Goal: Task Accomplishment & Management: Use online tool/utility

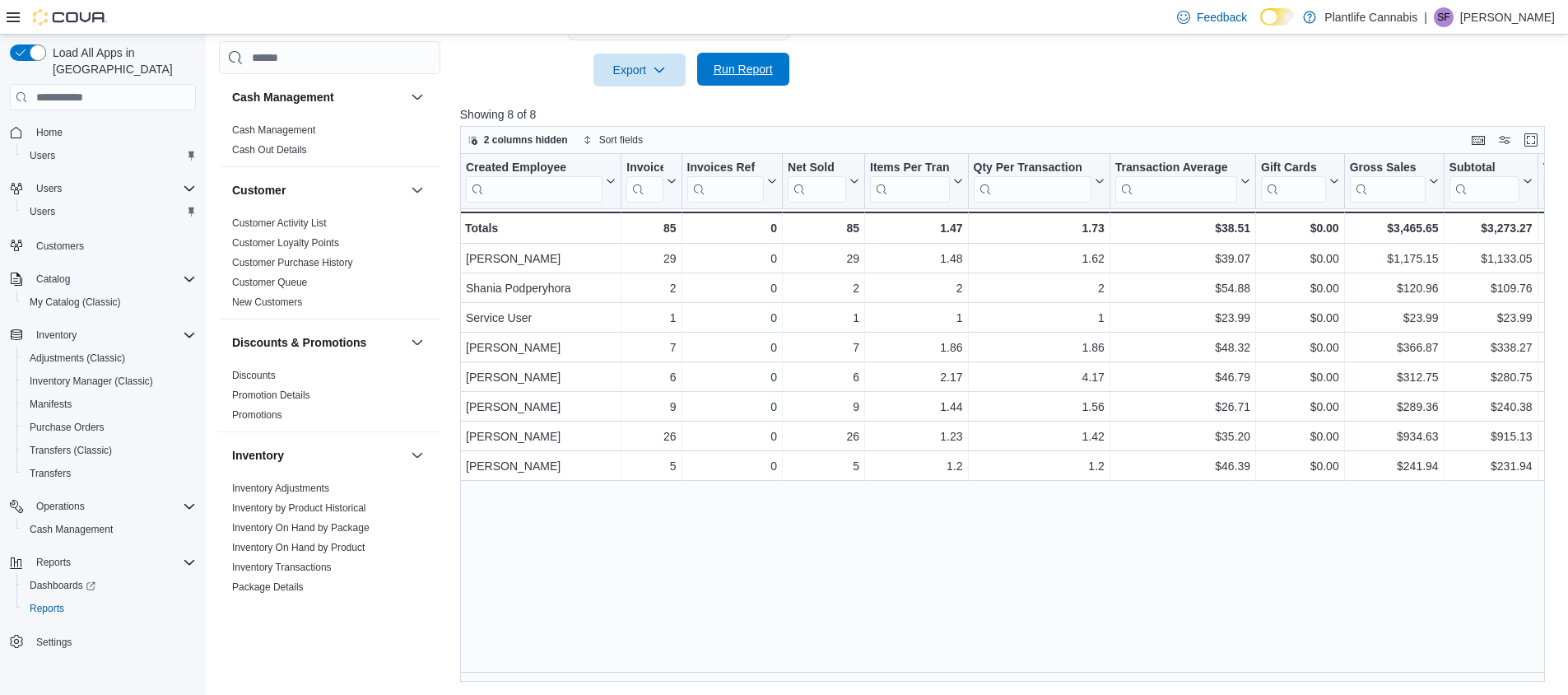
scroll to position [834, 0]
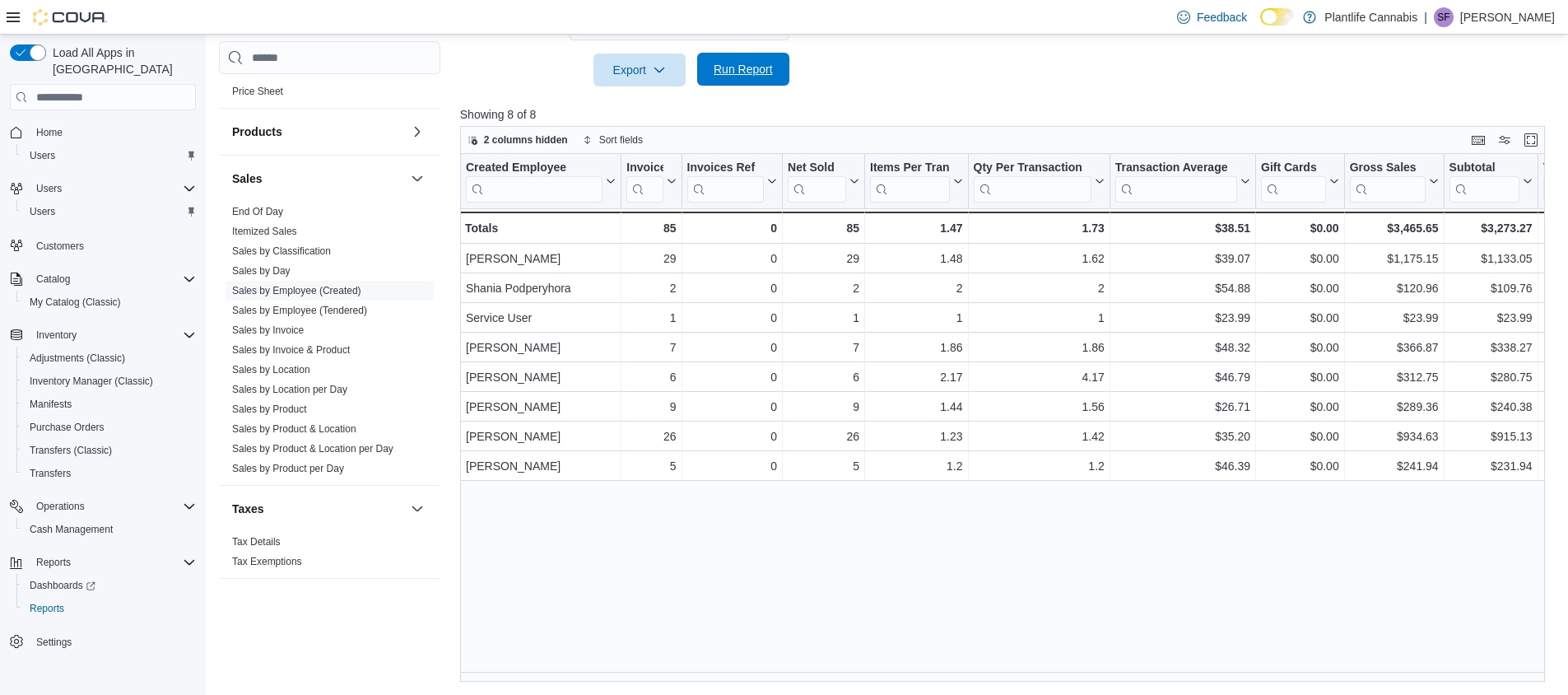
click at [751, 61] on span "Run Report" at bounding box center [743, 69] width 59 height 17
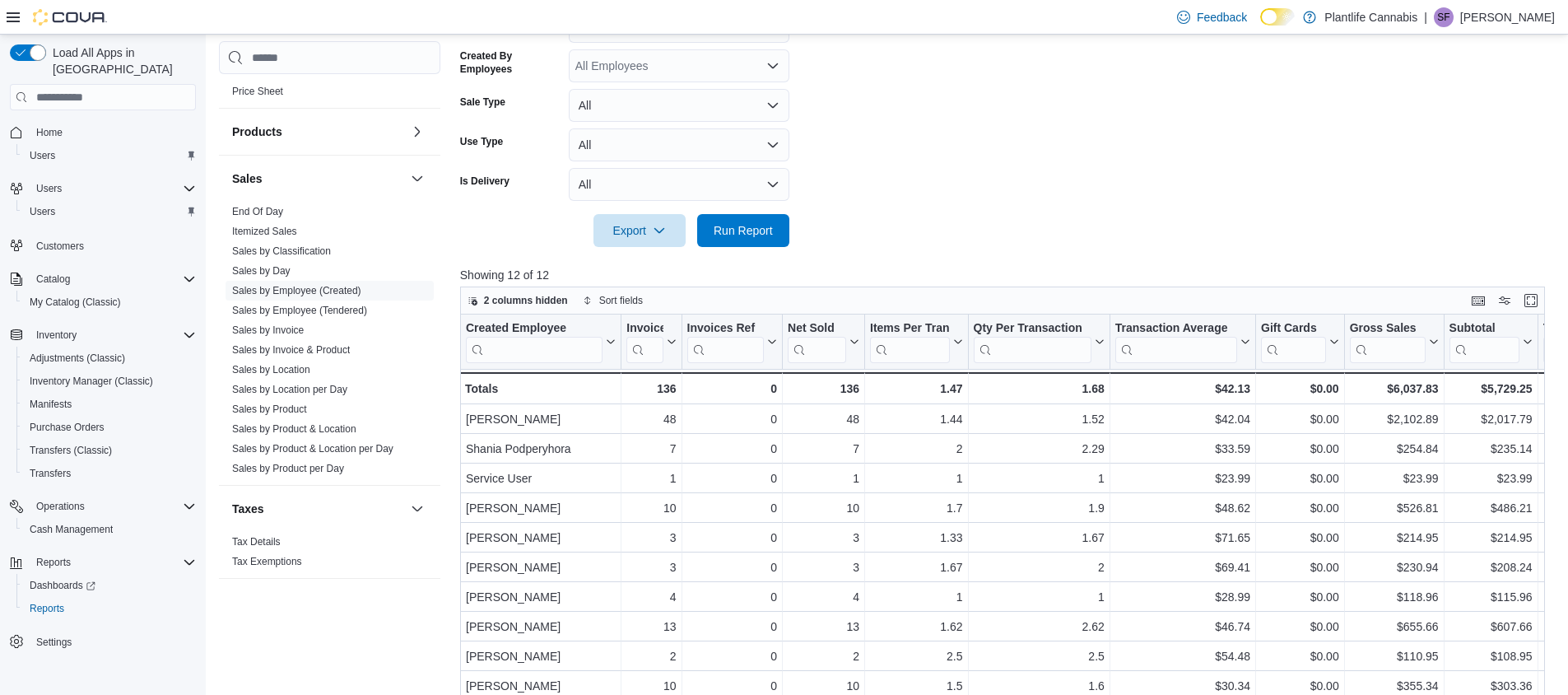
scroll to position [33, 0]
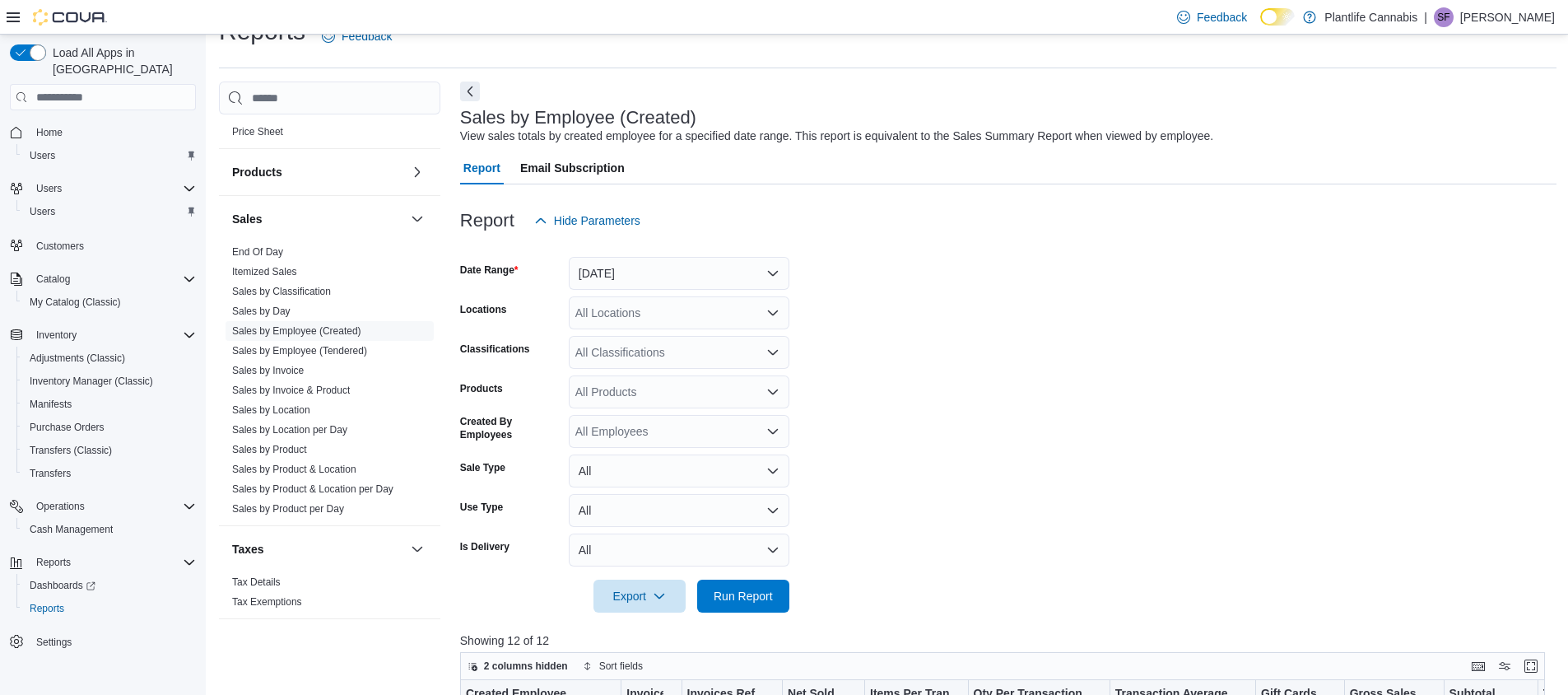
click at [608, 308] on div "All Locations" at bounding box center [679, 312] width 220 height 33
type input "***"
click at [638, 342] on span "Calgary - Seton" at bounding box center [652, 341] width 80 height 17
click at [730, 601] on span "Run Report" at bounding box center [743, 595] width 59 height 17
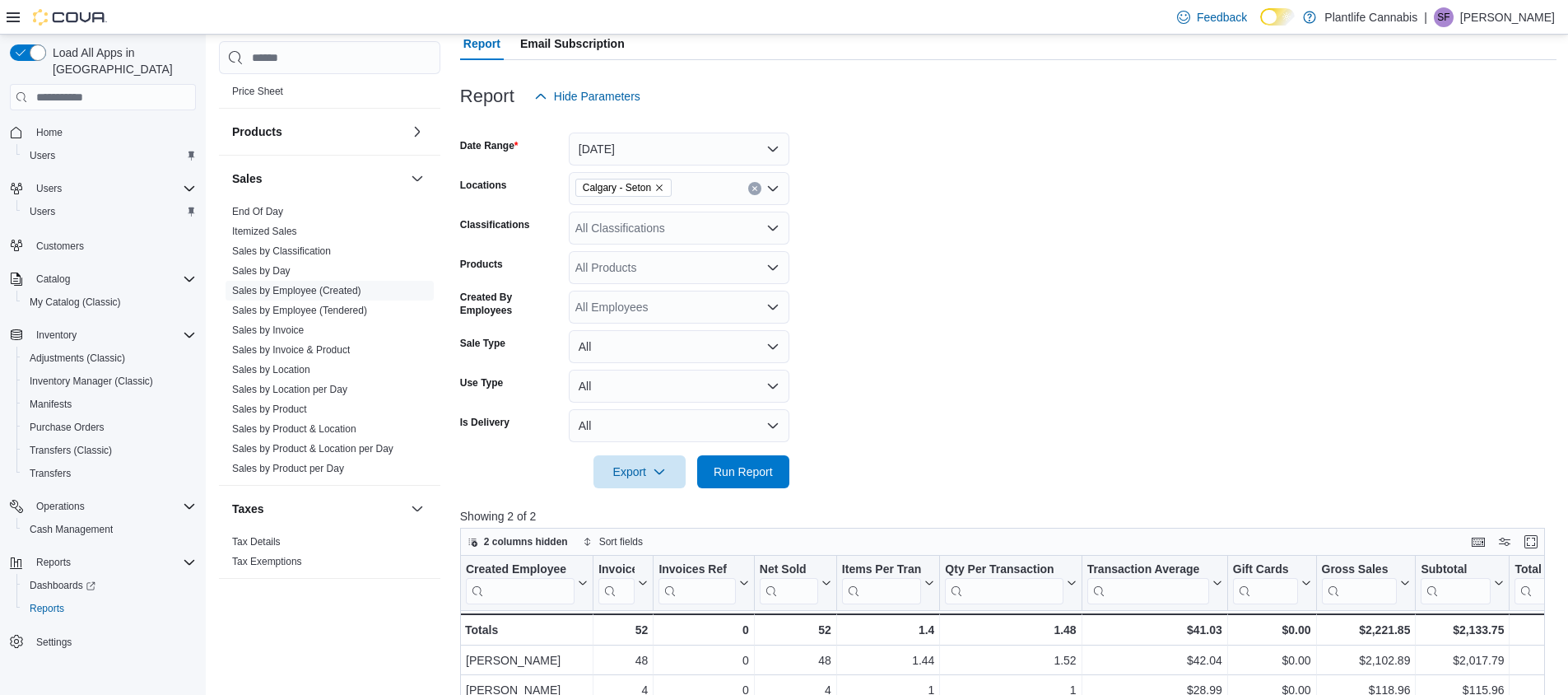
scroll to position [156, 0]
click at [609, 149] on button "[DATE]" at bounding box center [679, 149] width 220 height 33
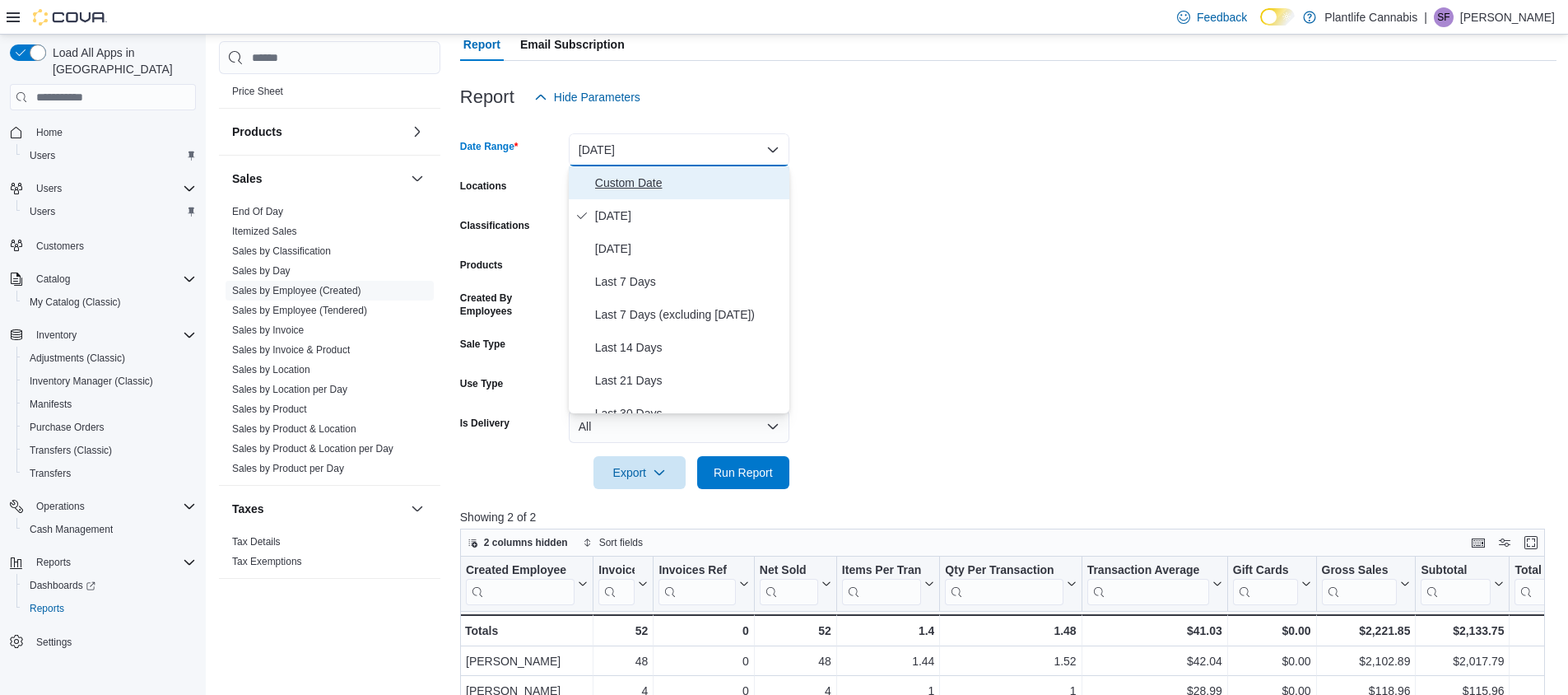
click at [629, 175] on span "Custom Date" at bounding box center [689, 183] width 188 height 20
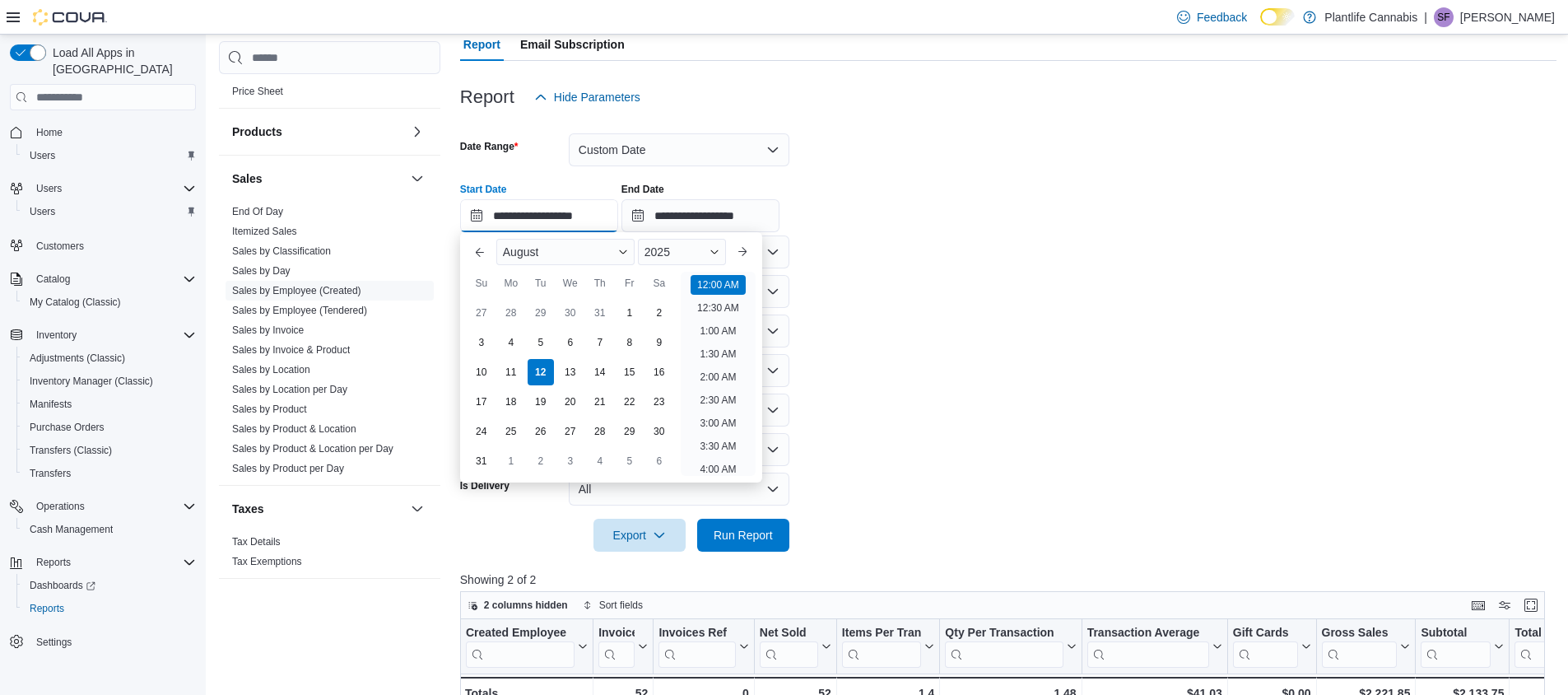
click at [595, 210] on input "**********" at bounding box center [539, 216] width 158 height 33
click at [720, 444] on li "12:00 PM" at bounding box center [718, 445] width 55 height 20
type input "**********"
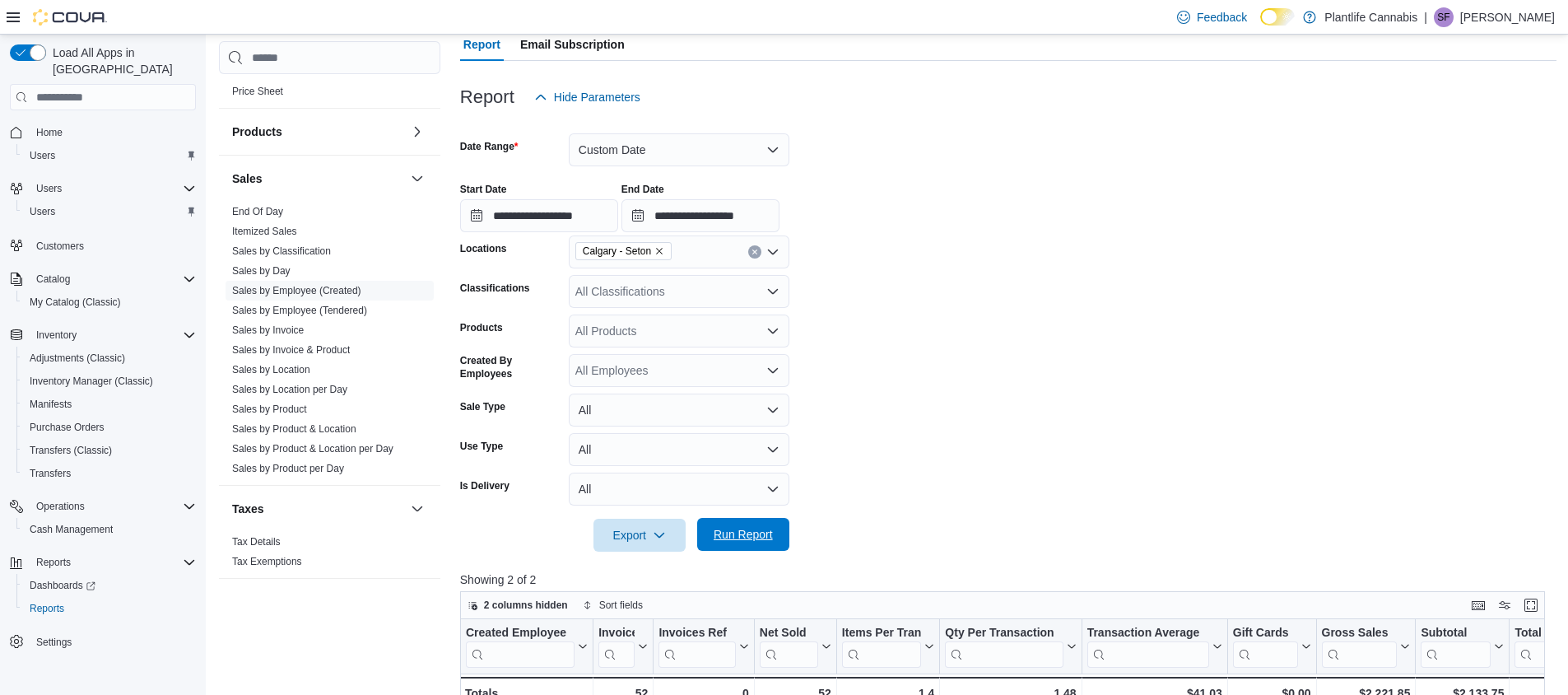
click at [735, 533] on span "Run Report" at bounding box center [743, 534] width 59 height 17
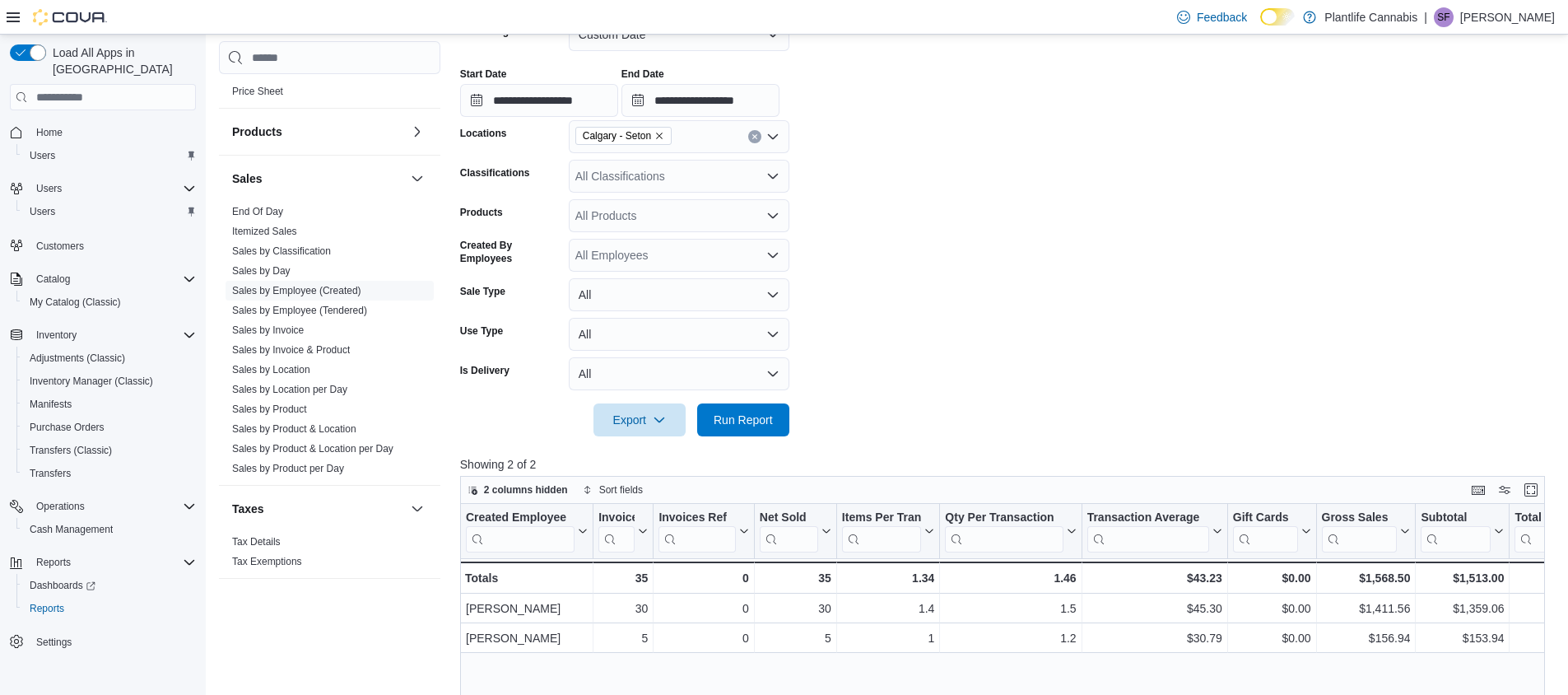
scroll to position [274, 0]
click at [564, 100] on input "**********" at bounding box center [539, 98] width 158 height 33
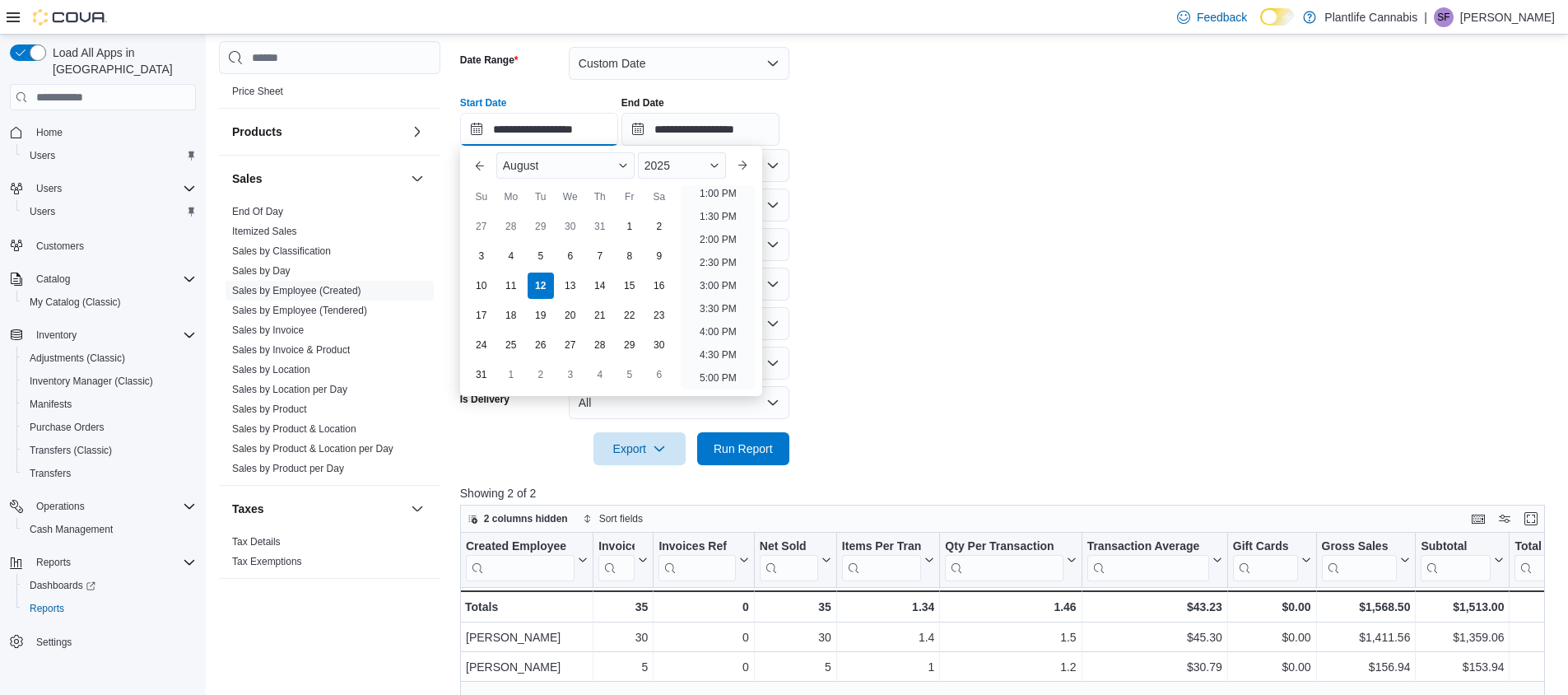
scroll to position [239, 0]
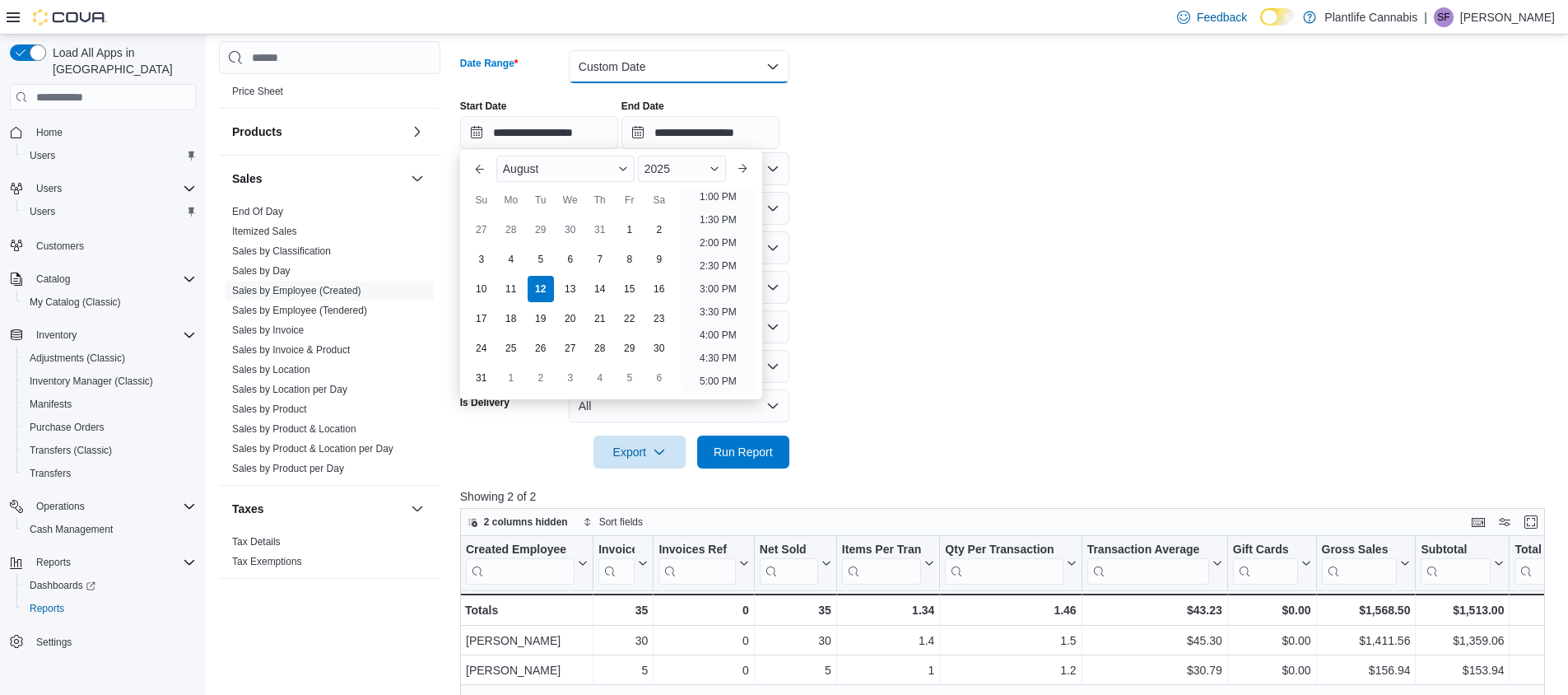
click at [665, 64] on button "Custom Date" at bounding box center [679, 66] width 220 height 33
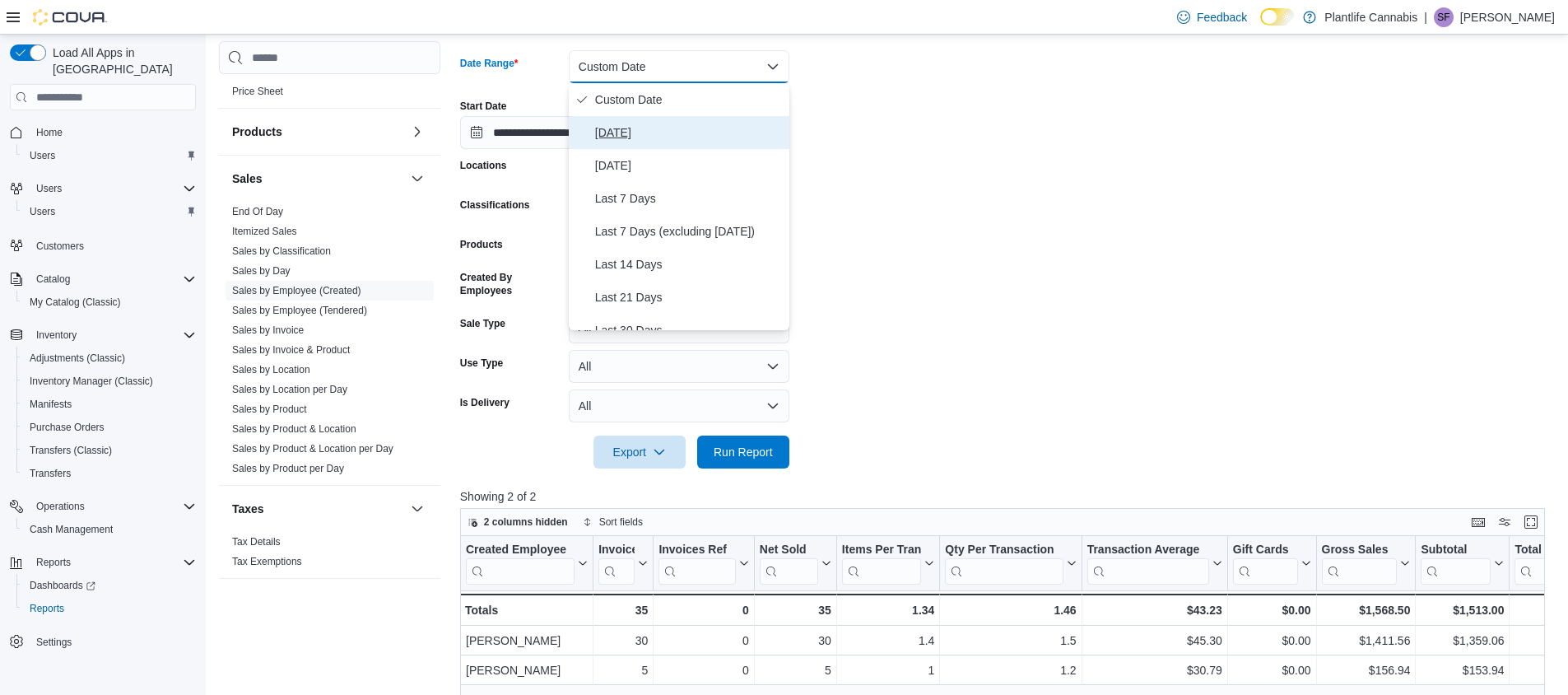
click at [604, 135] on span "[DATE]" at bounding box center [689, 132] width 188 height 20
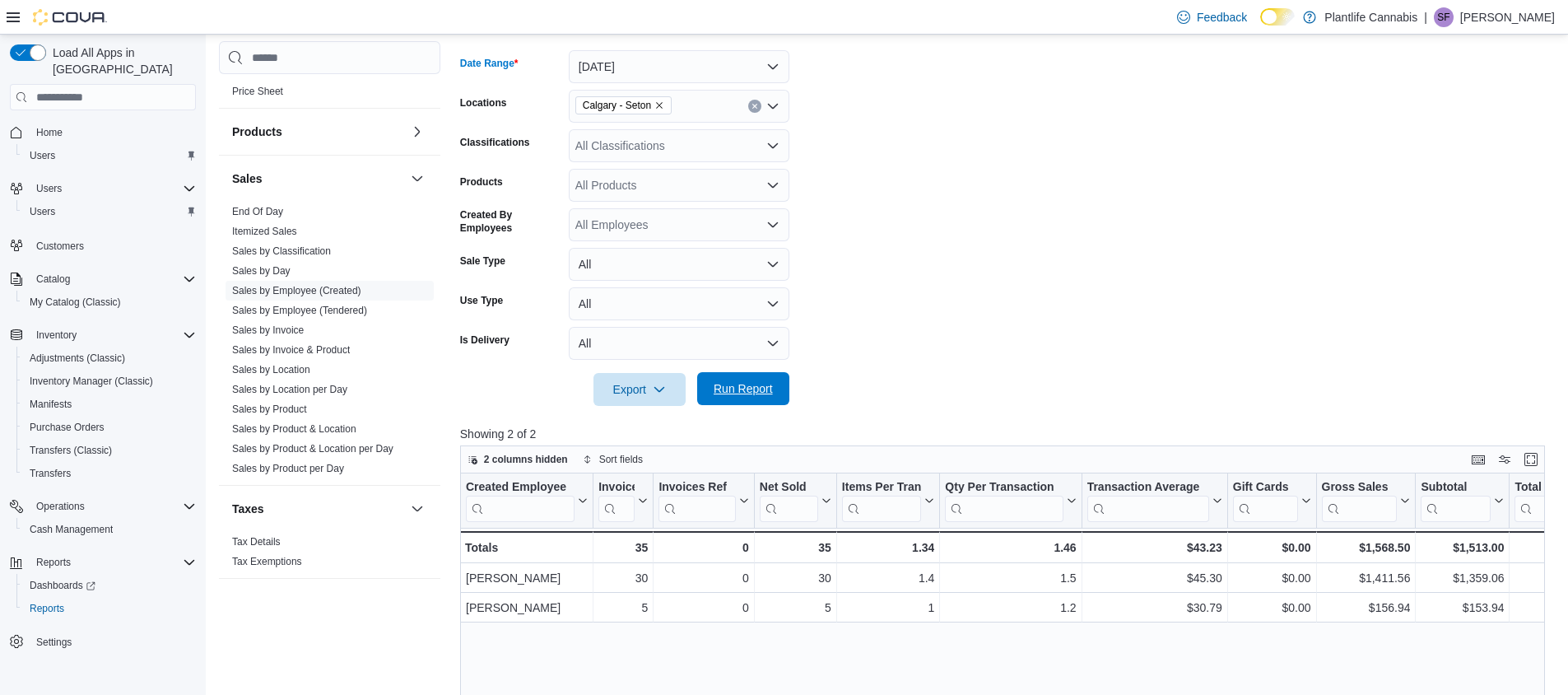
click at [756, 381] on span "Run Report" at bounding box center [743, 389] width 72 height 33
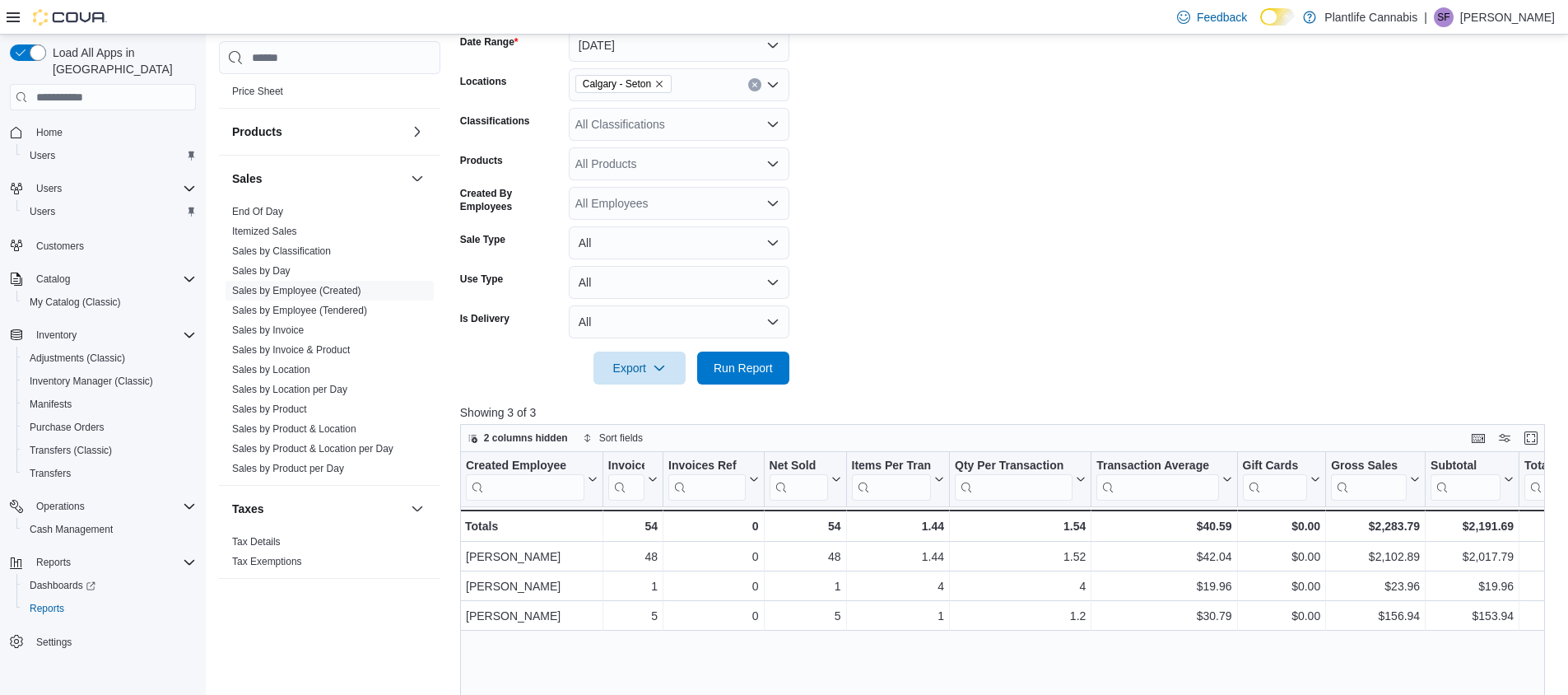
scroll to position [168, 0]
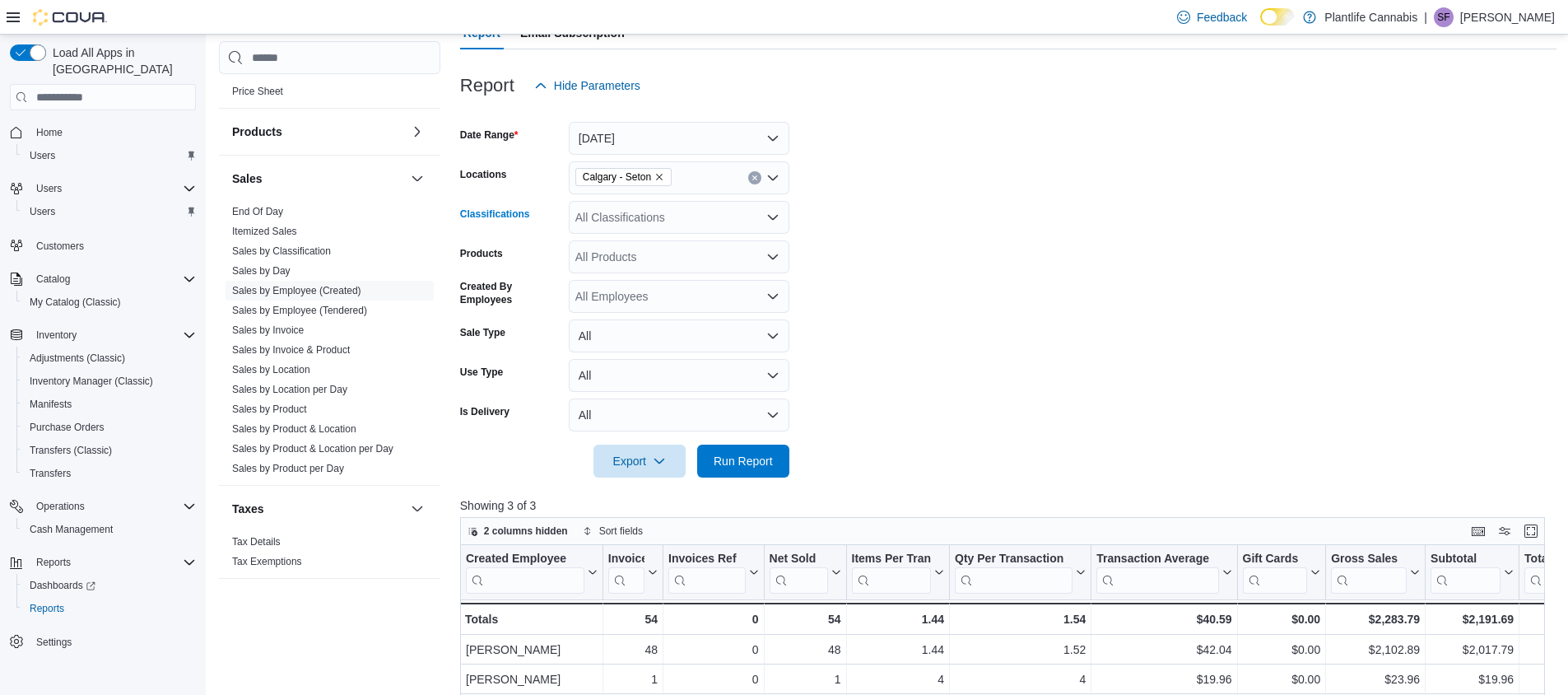
click at [630, 211] on div "All Classifications" at bounding box center [679, 217] width 220 height 33
type input "***"
click at [655, 249] on span "Accessory Group" at bounding box center [648, 245] width 88 height 17
click at [723, 463] on span "Run Report" at bounding box center [743, 460] width 59 height 17
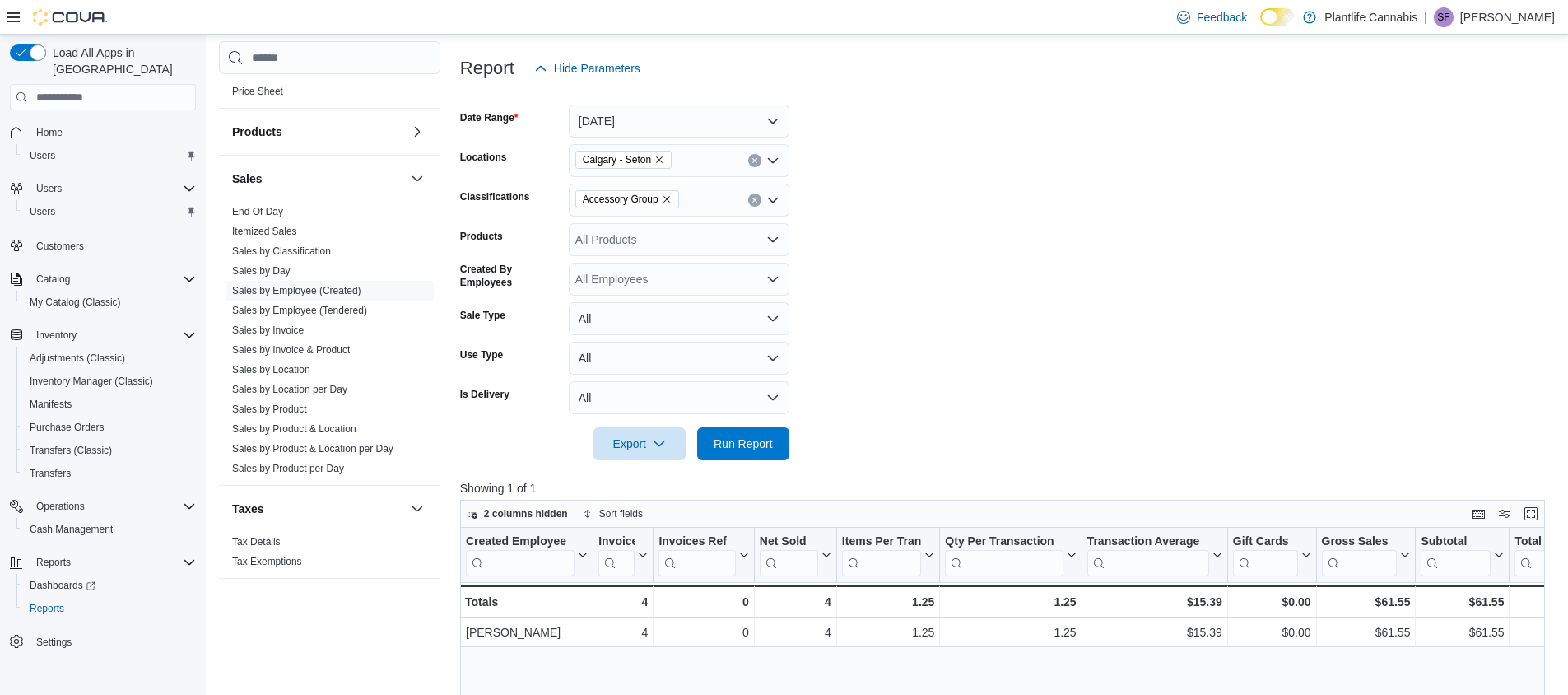
scroll to position [200, 0]
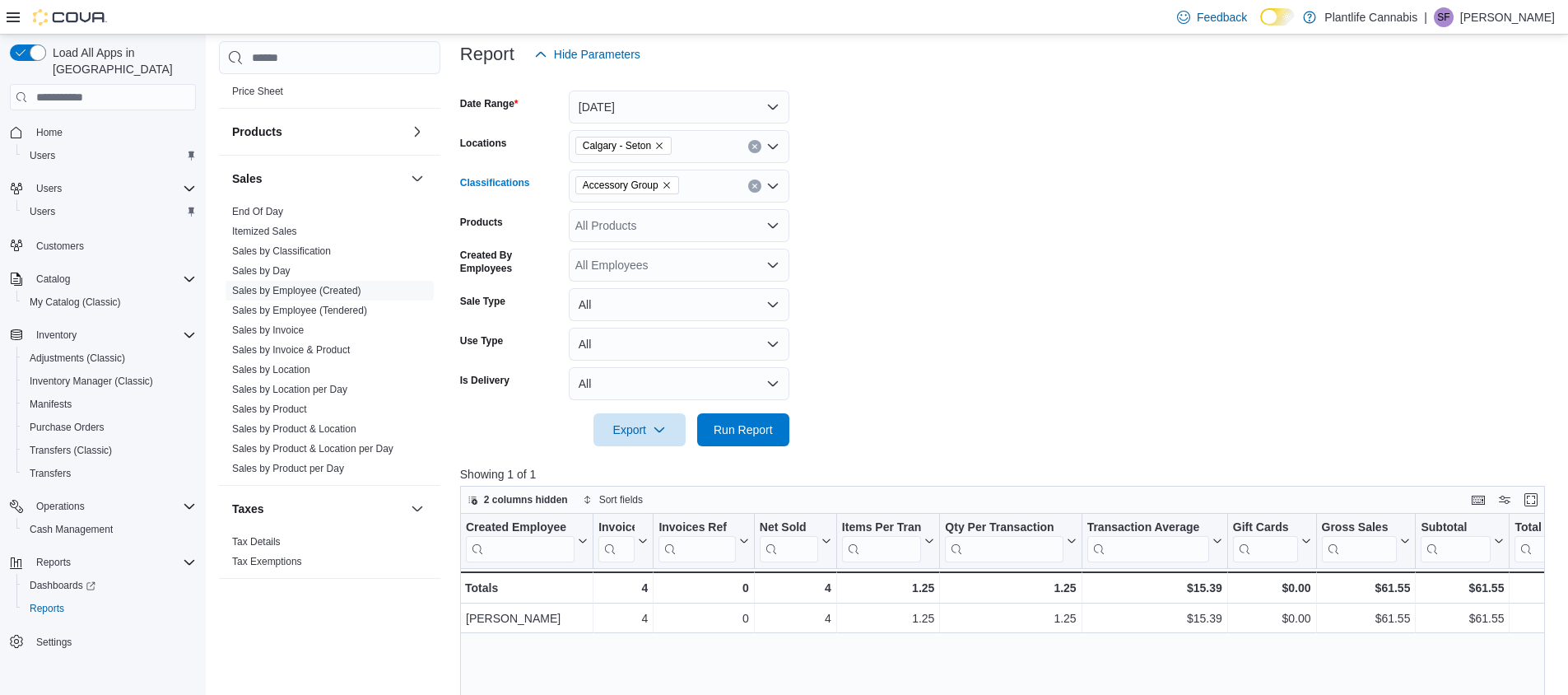
click at [757, 187] on icon "Clear input" at bounding box center [755, 186] width 7 height 7
click at [762, 432] on span "Run Report" at bounding box center [743, 429] width 59 height 17
